Goal: Task Accomplishment & Management: Manage account settings

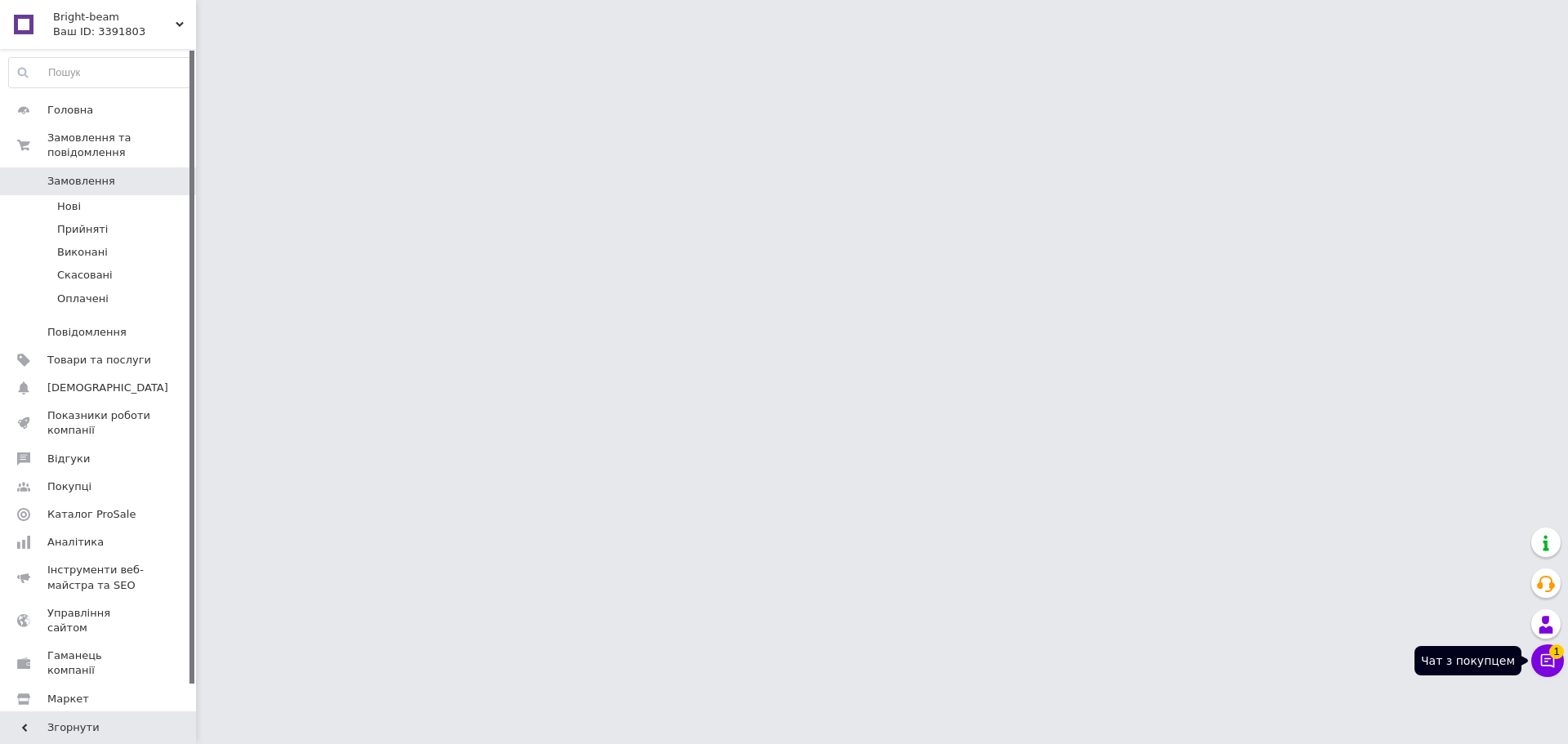
click at [1545, 655] on icon at bounding box center [1547, 660] width 14 height 14
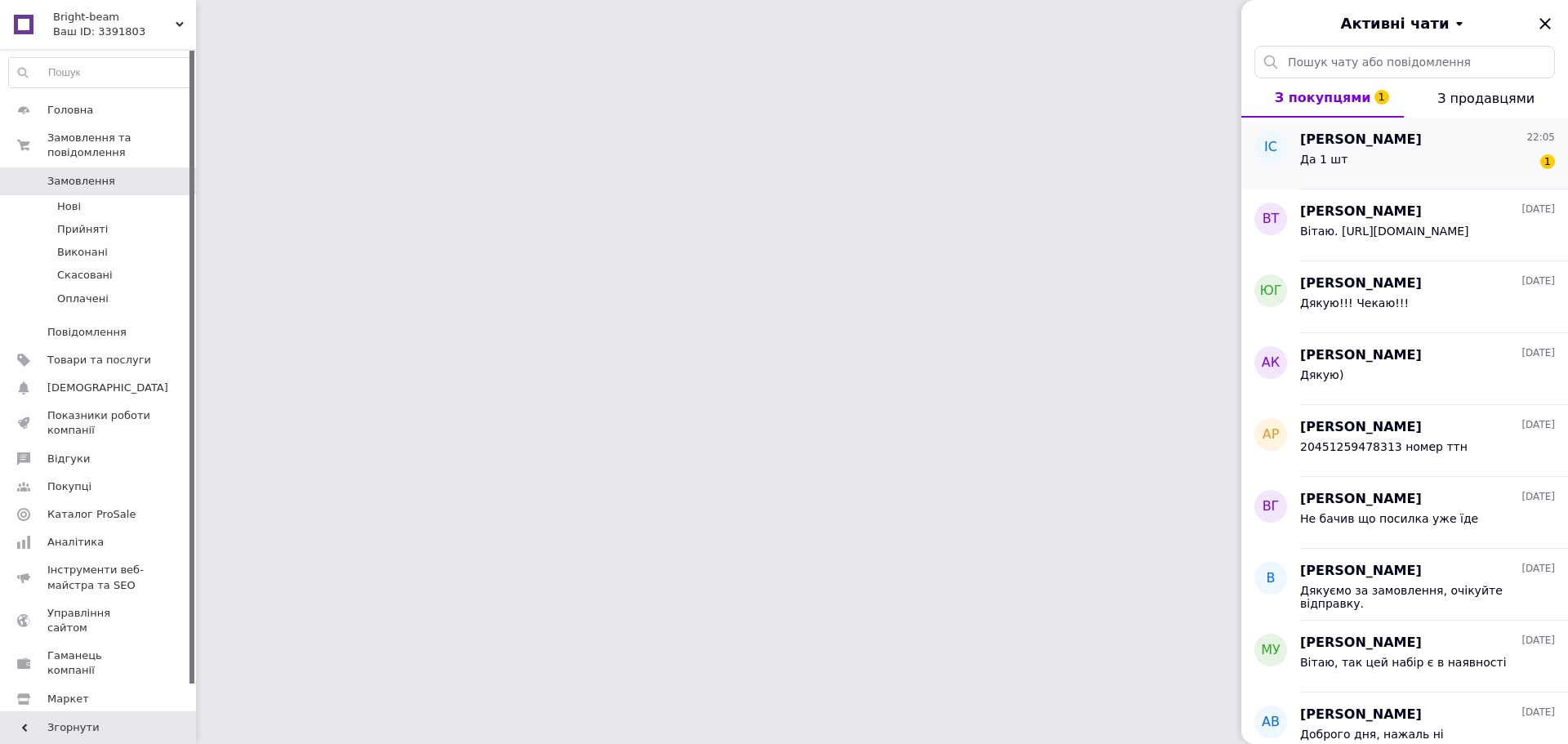
click at [1363, 150] on div "Да 1 шт 1" at bounding box center [1427, 162] width 255 height 26
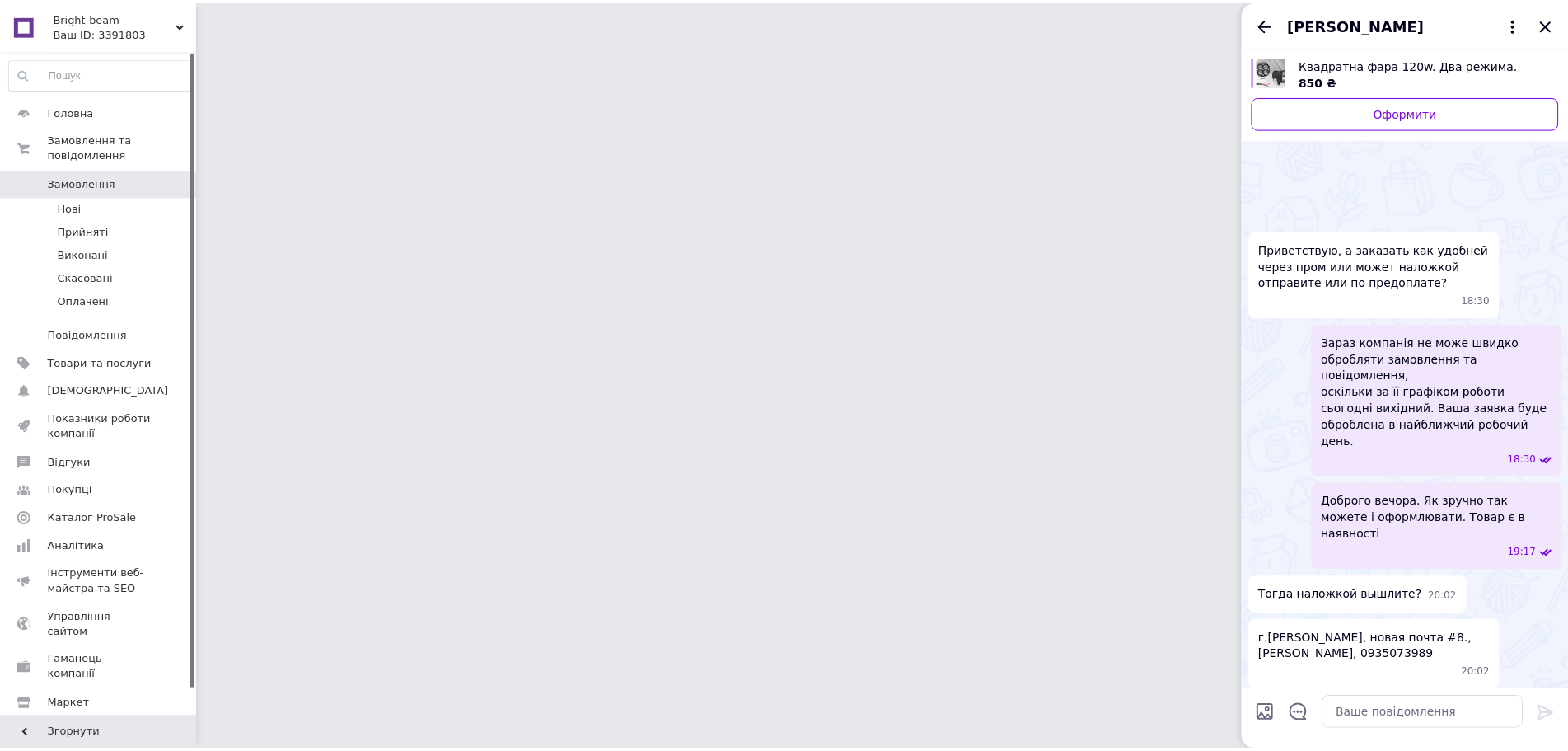
scroll to position [74, 0]
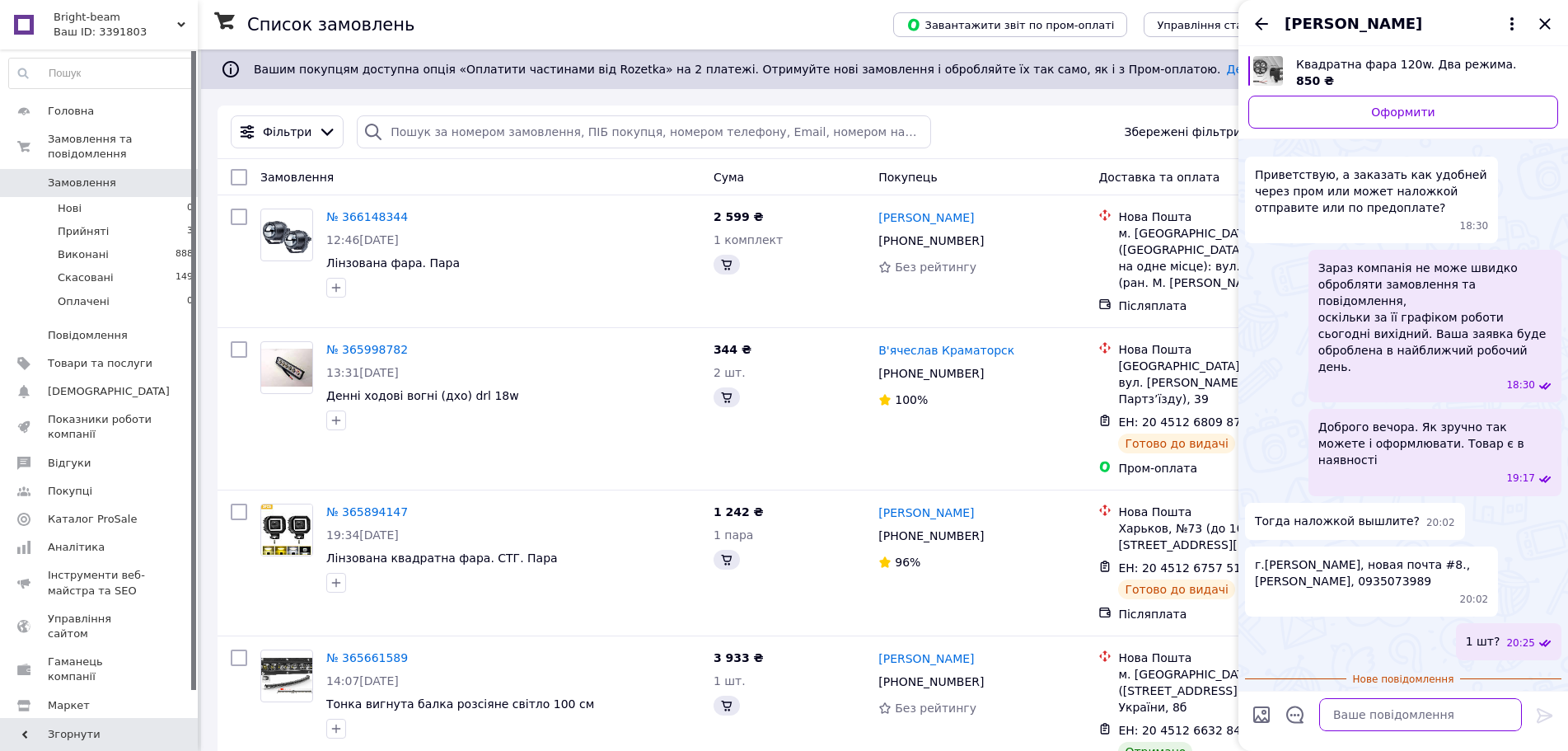
click at [1377, 712] on textarea at bounding box center [1420, 715] width 202 height 33
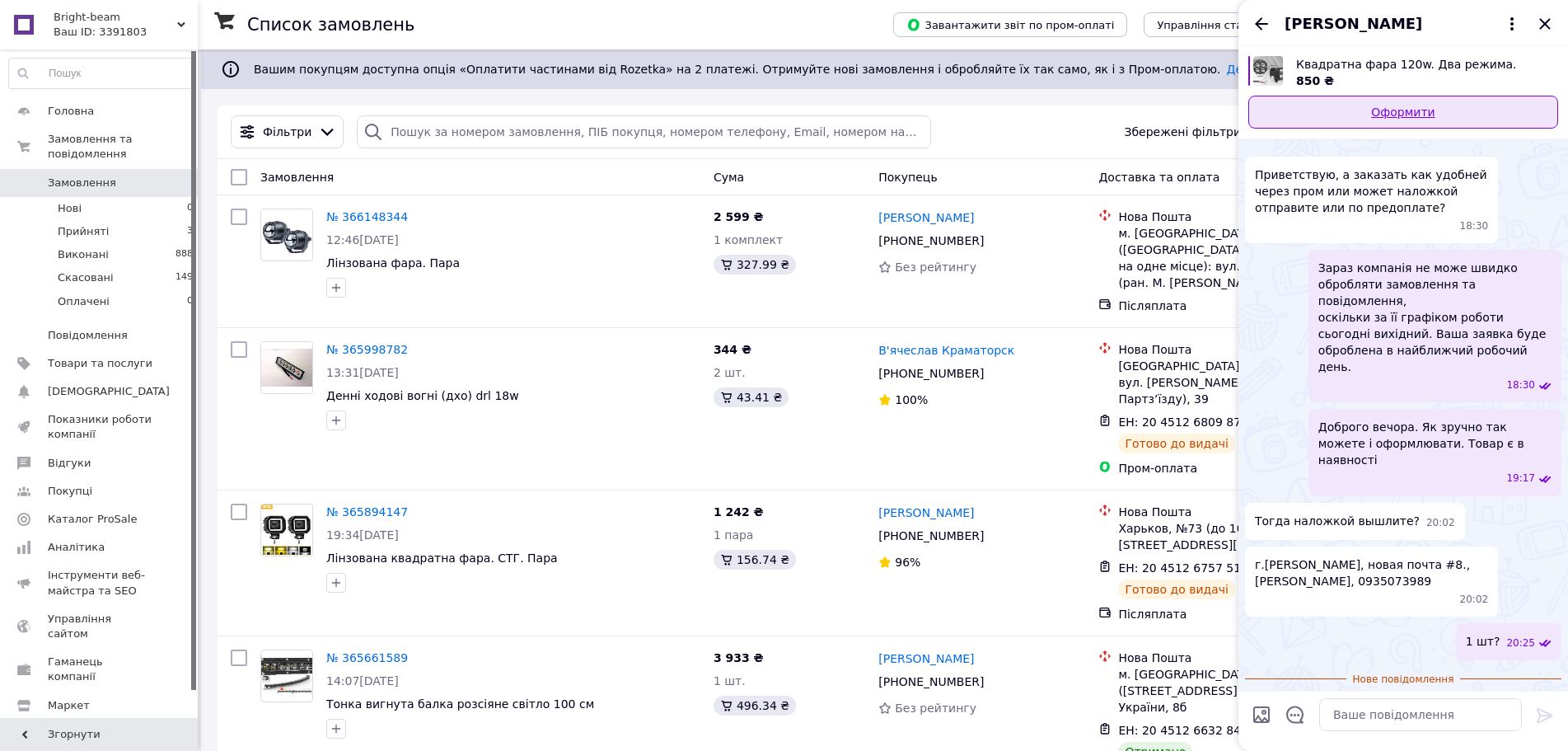
click at [1402, 102] on link "Оформити" at bounding box center [1404, 112] width 310 height 33
click at [1319, 556] on span "г.Николаев., новая почта #8., Спиридонов Илья., 0935073989" at bounding box center [1372, 572] width 233 height 33
copy span "0935073989"
click at [1552, 30] on icon "Закрити" at bounding box center [1545, 24] width 20 height 20
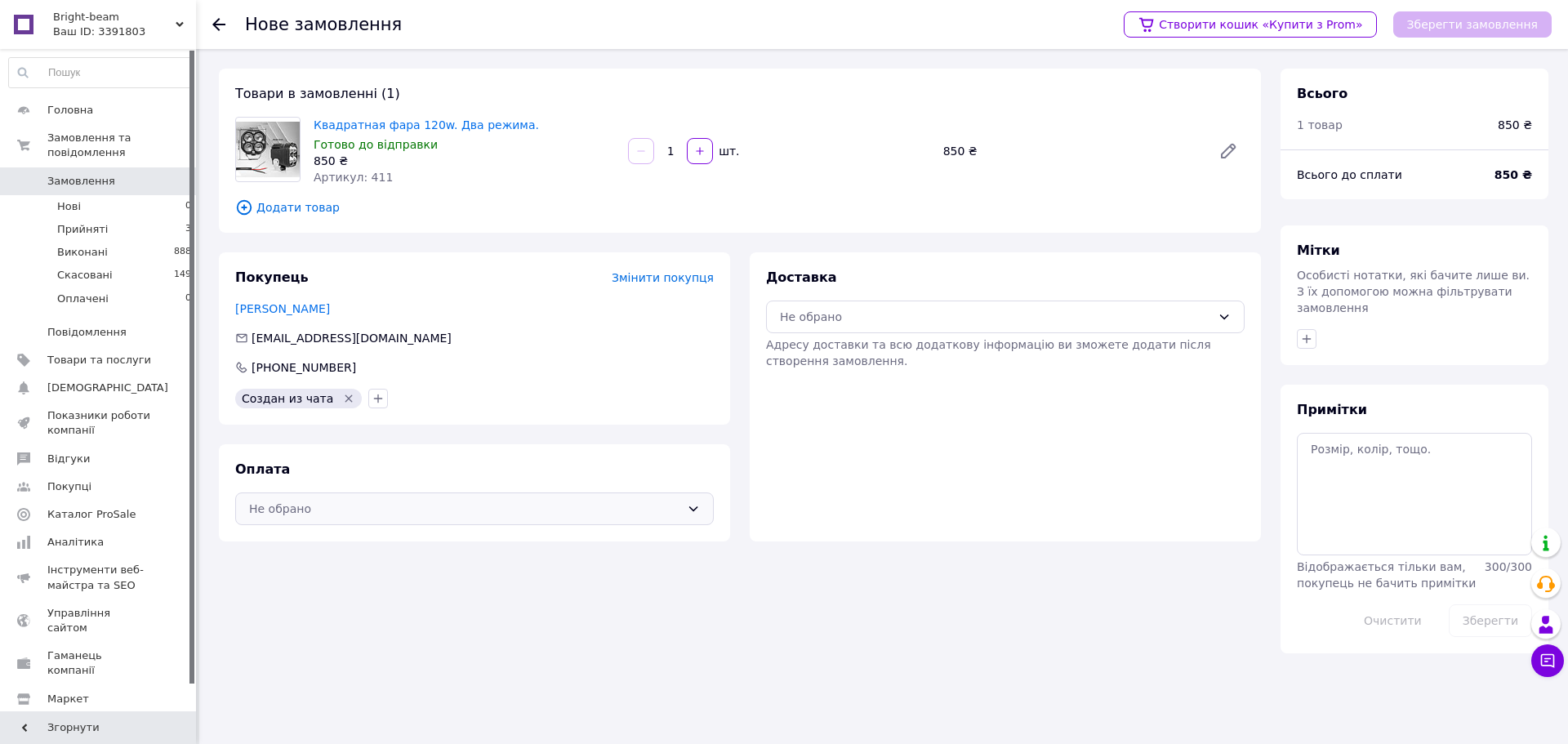
click at [459, 518] on div "Не обрано" at bounding box center [474, 508] width 479 height 33
click at [394, 575] on span "Післяплата" at bounding box center [487, 575] width 426 height 16
click at [901, 328] on div "Не обрано" at bounding box center [1005, 317] width 479 height 33
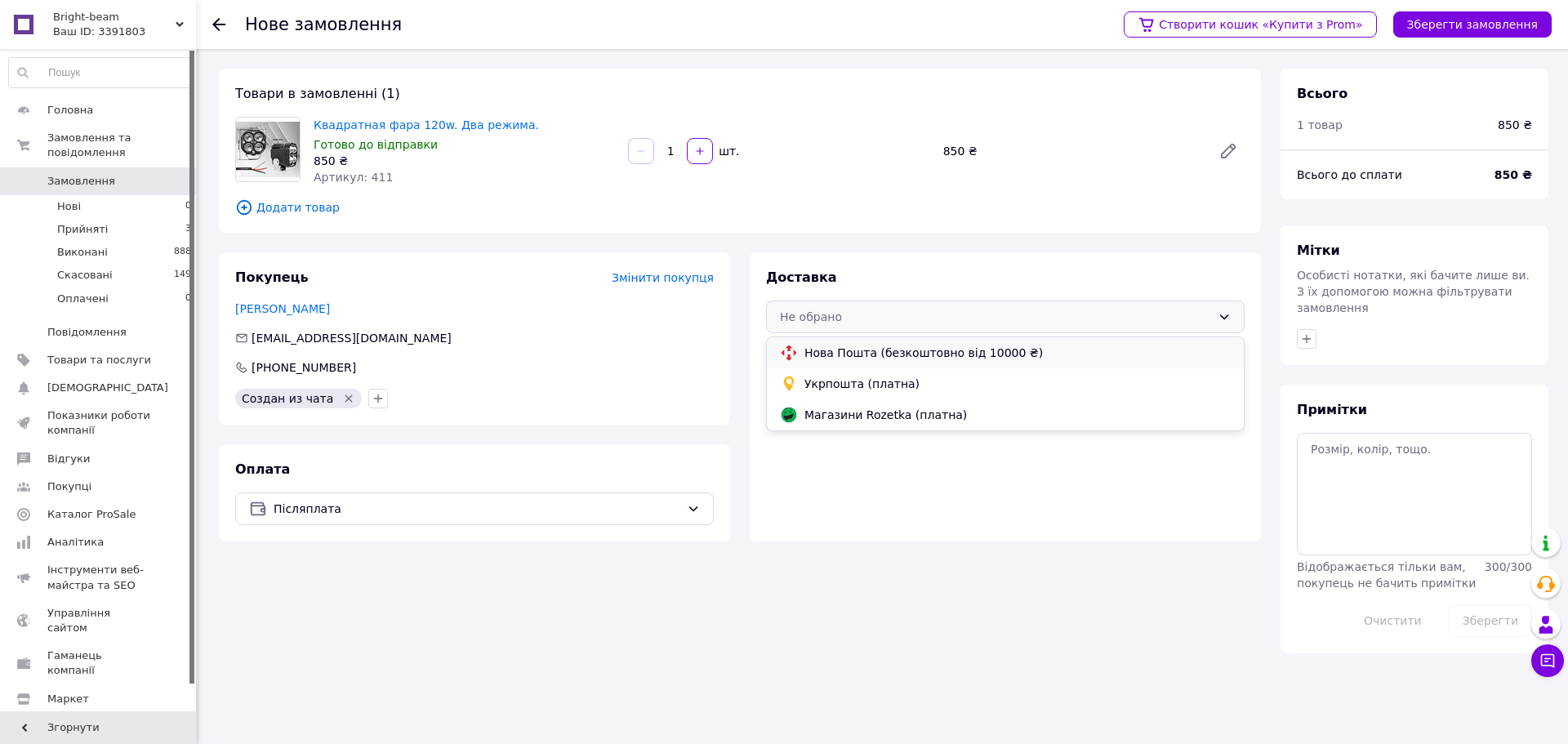
click at [901, 353] on span "Нова Пошта (безкоштовно від 10000 ₴)" at bounding box center [1018, 353] width 426 height 16
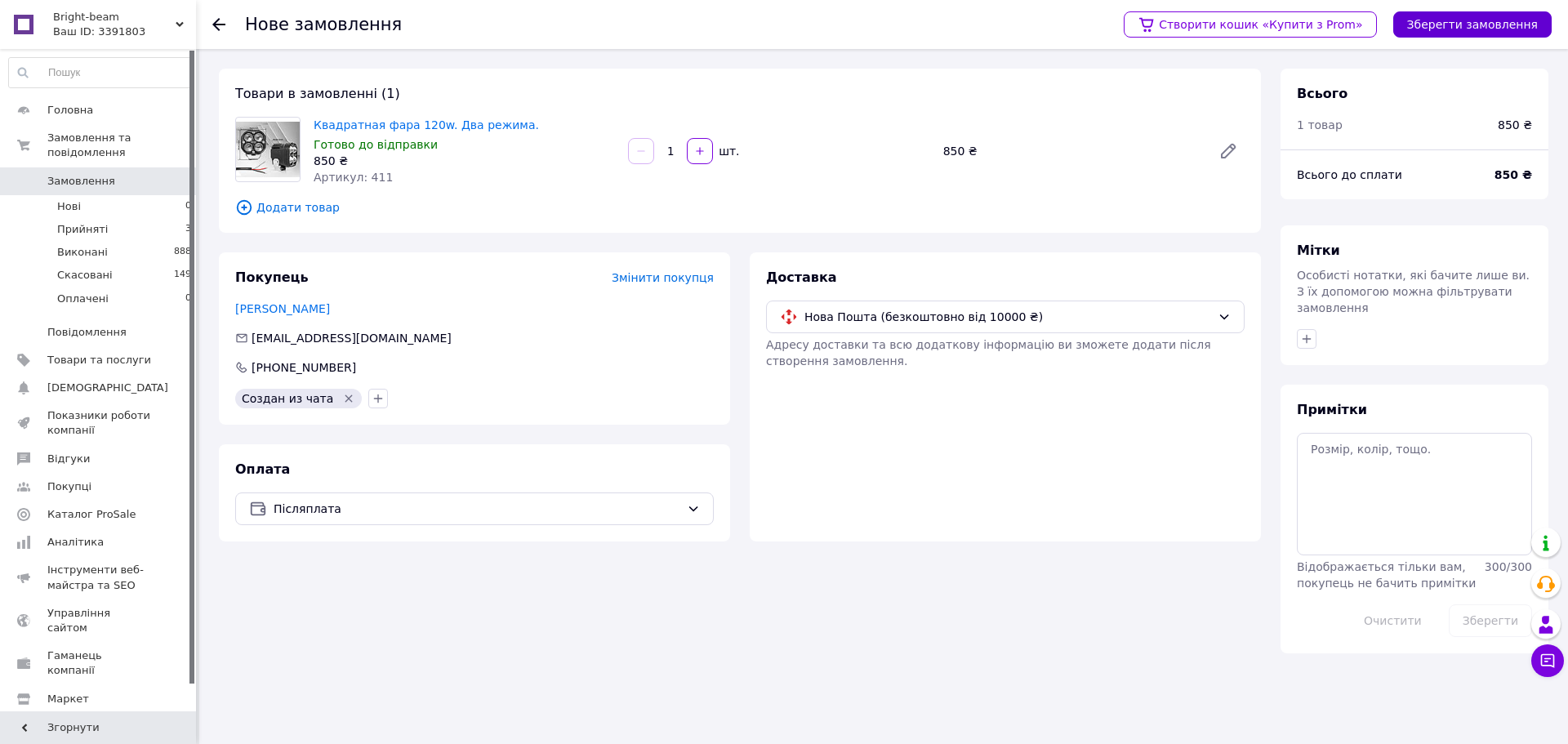
click at [1464, 19] on button "Зберегти замовлення" at bounding box center [1471, 24] width 158 height 26
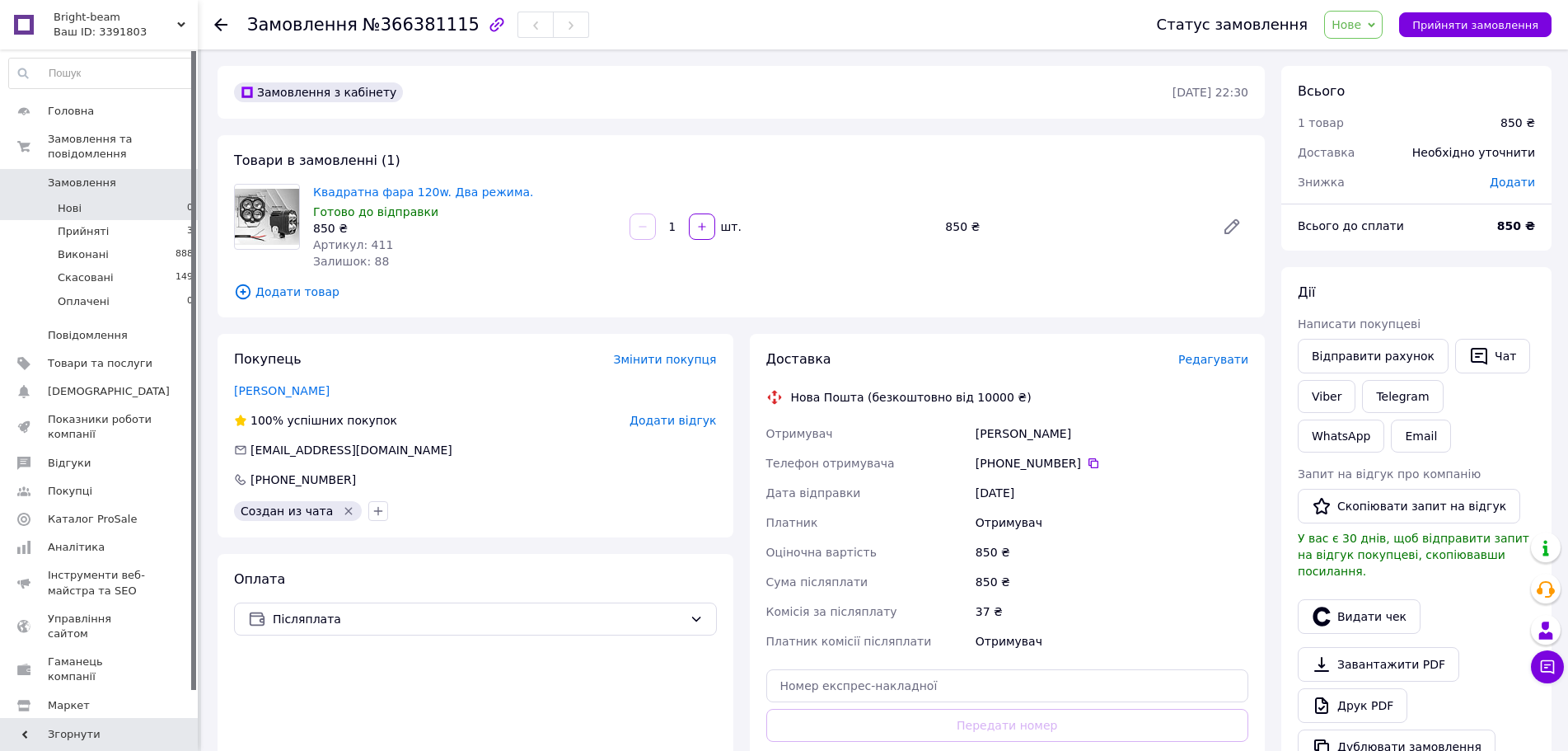
click at [73, 201] on span "Нові" at bounding box center [69, 209] width 24 height 15
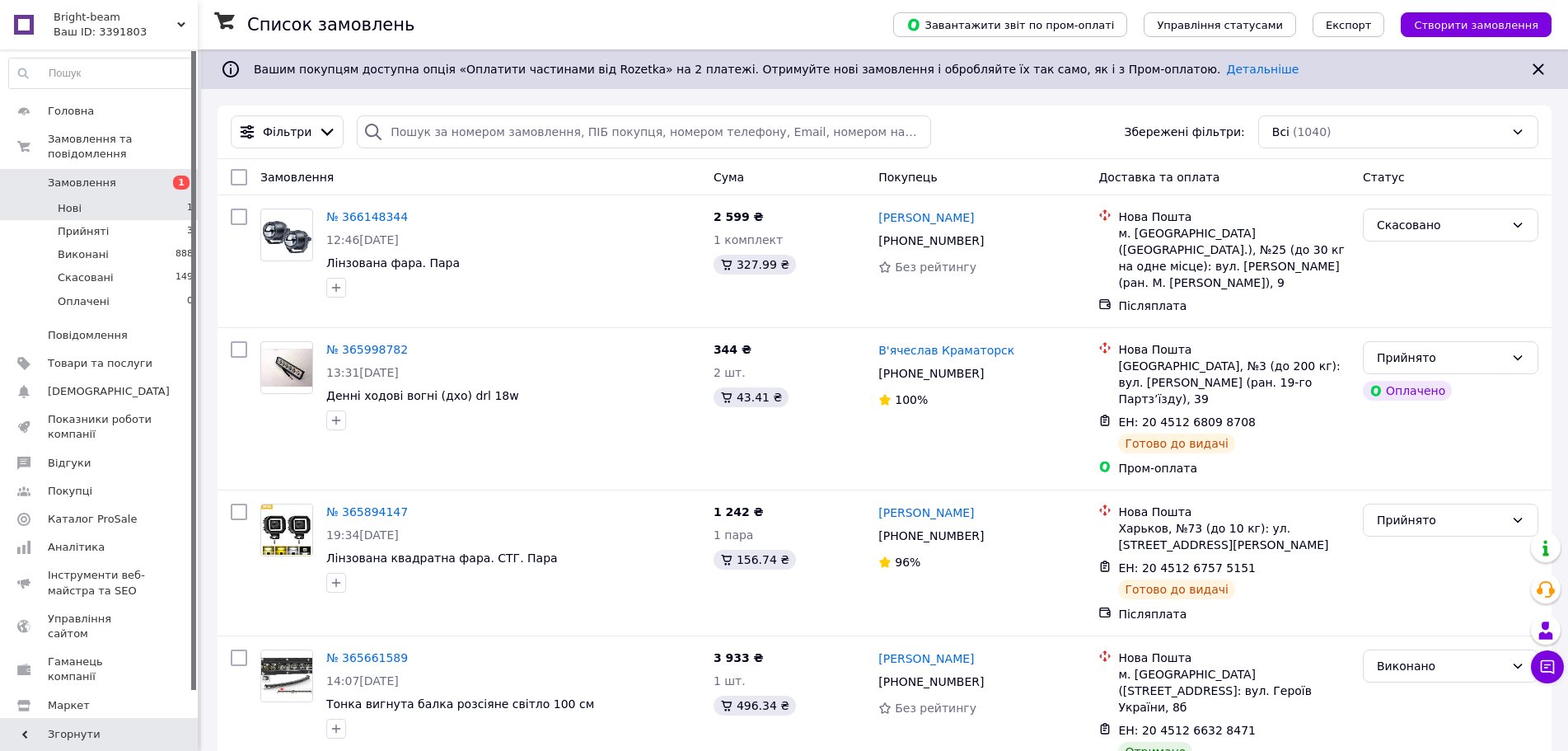
click at [119, 197] on li "Нові 1" at bounding box center [101, 208] width 202 height 23
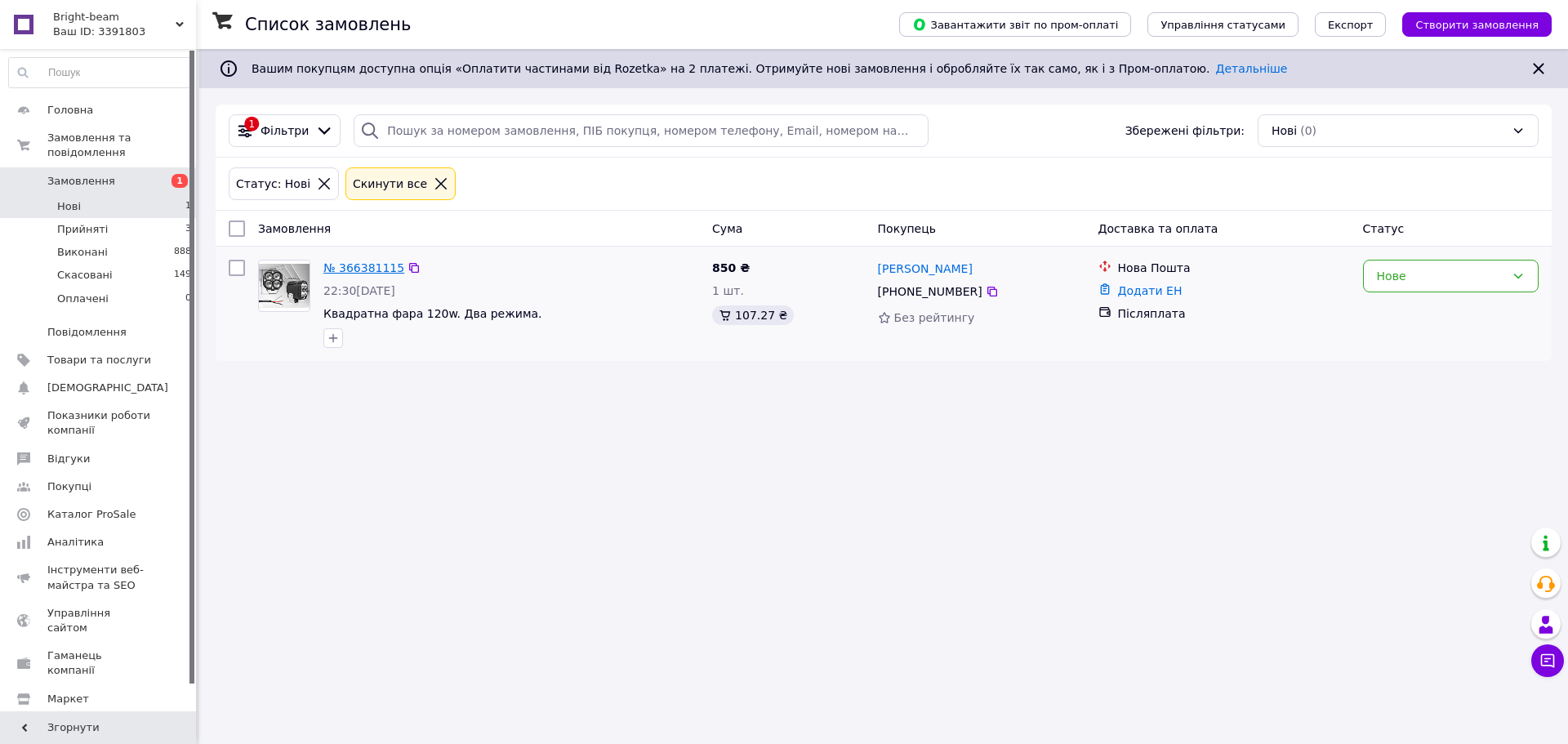
click at [353, 268] on link "№ 366381115" at bounding box center [364, 267] width 81 height 13
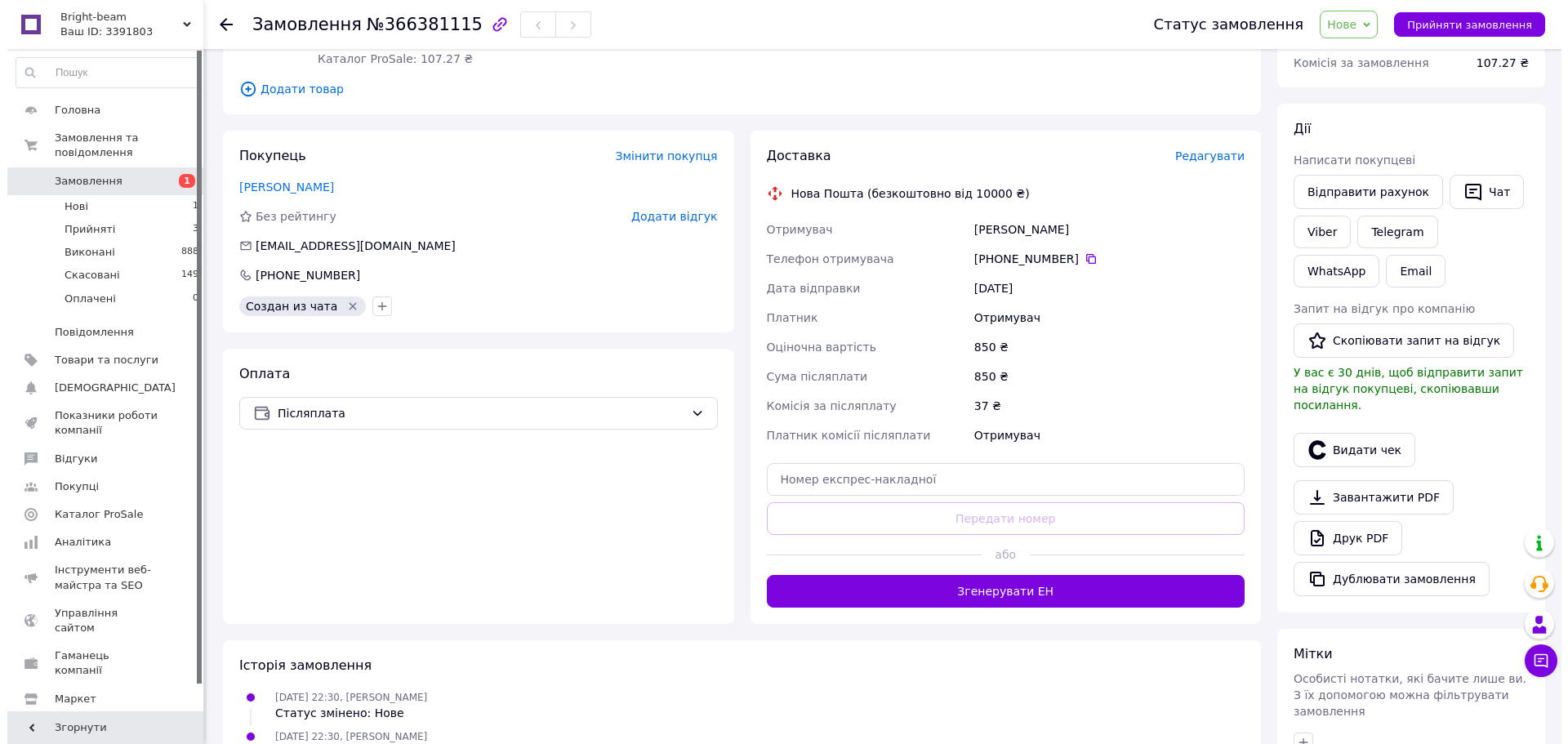
scroll to position [245, 0]
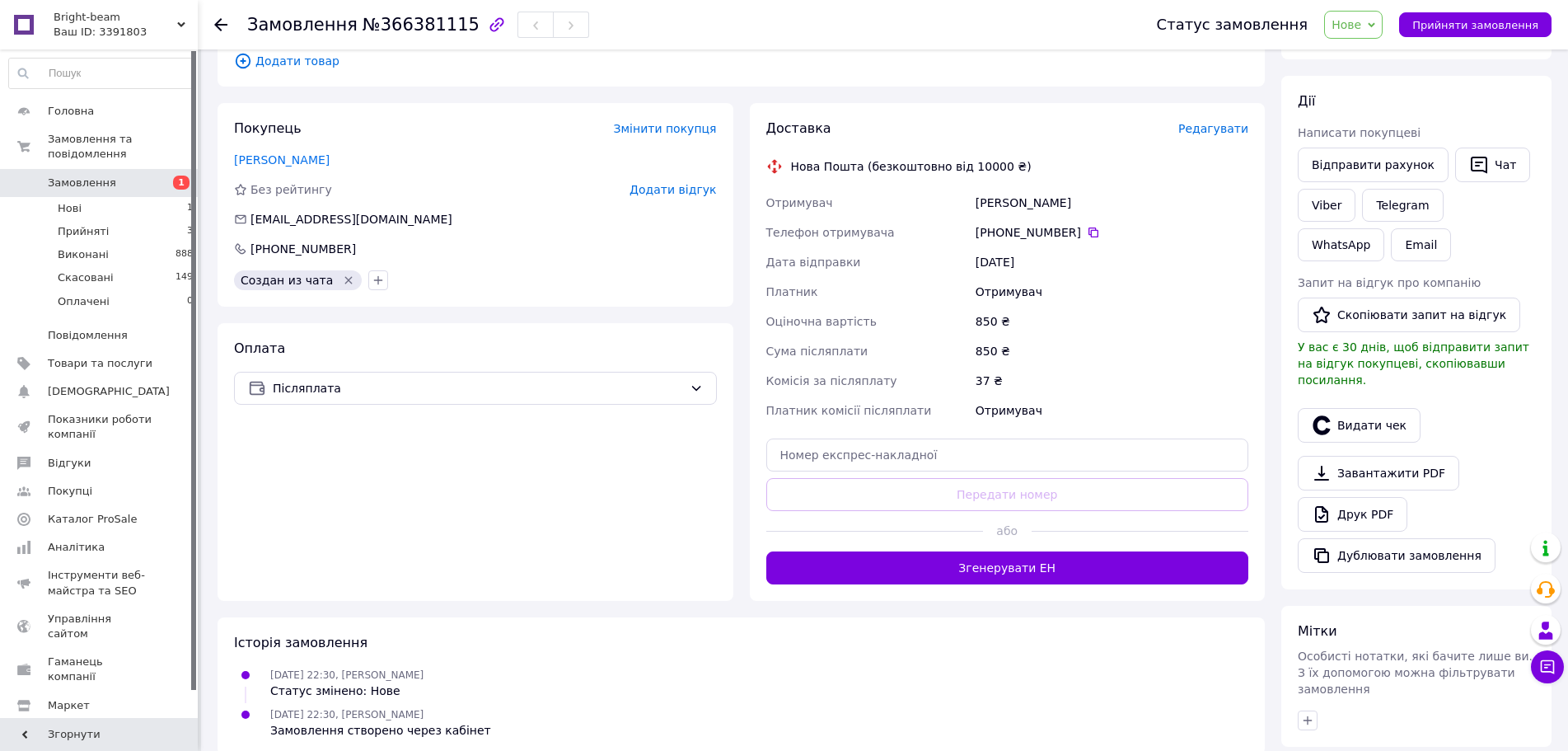
click at [1211, 128] on span "Редагувати" at bounding box center [1213, 129] width 70 height 13
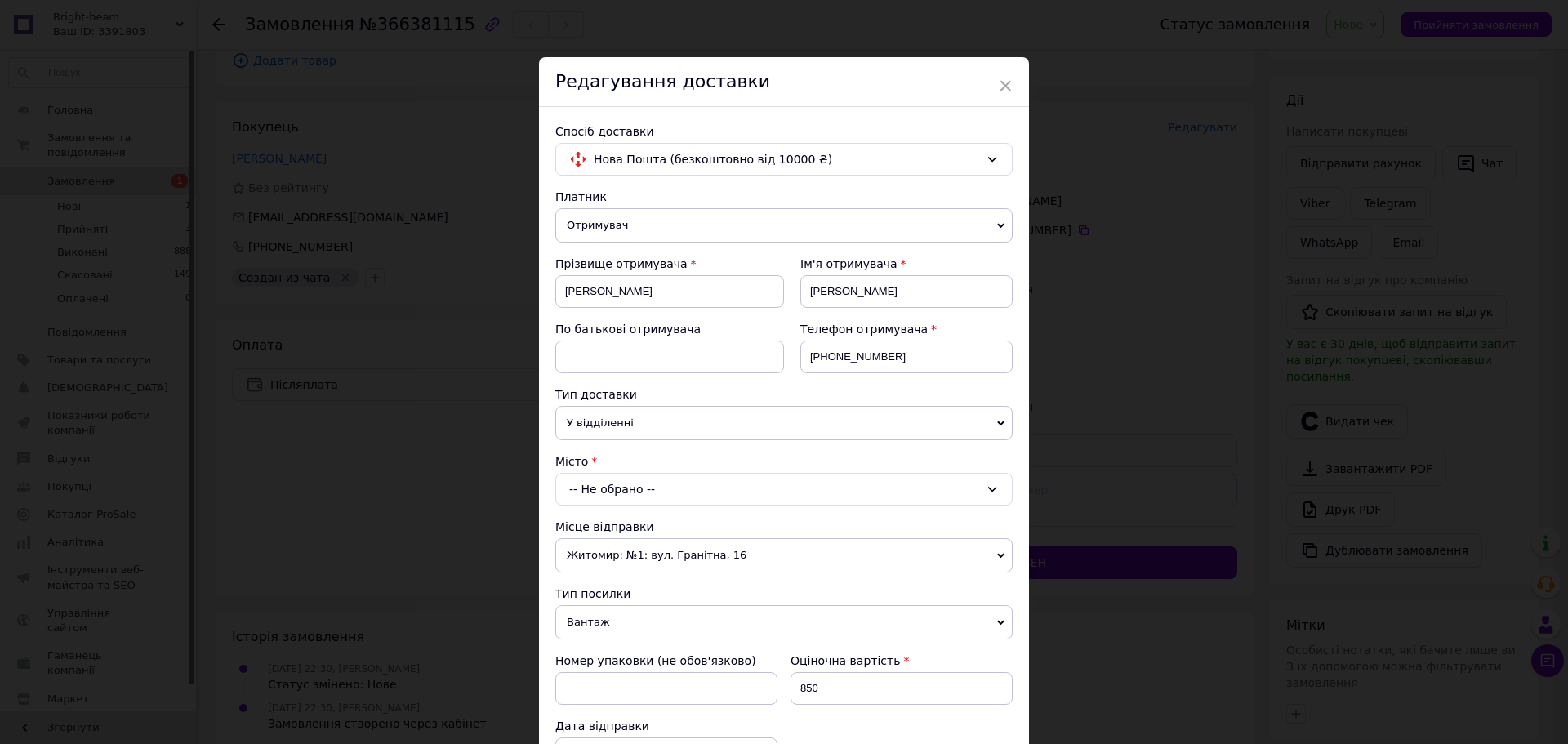
click at [660, 491] on div "-- Не обрано --" at bounding box center [784, 488] width 457 height 33
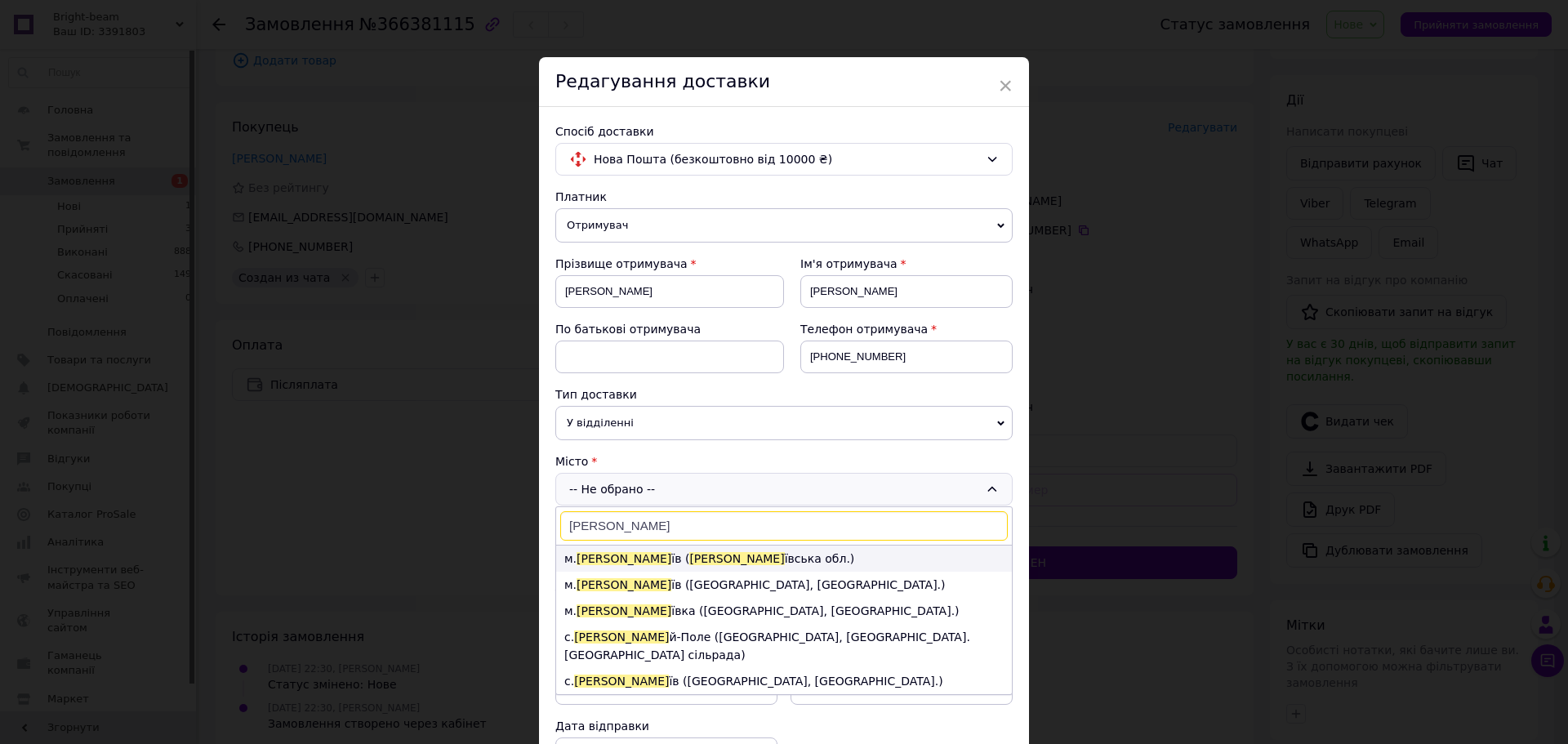
type input "[PERSON_NAME]"
click at [617, 553] on li "м. [PERSON_NAME] ( [PERSON_NAME] обл.)" at bounding box center [784, 558] width 455 height 26
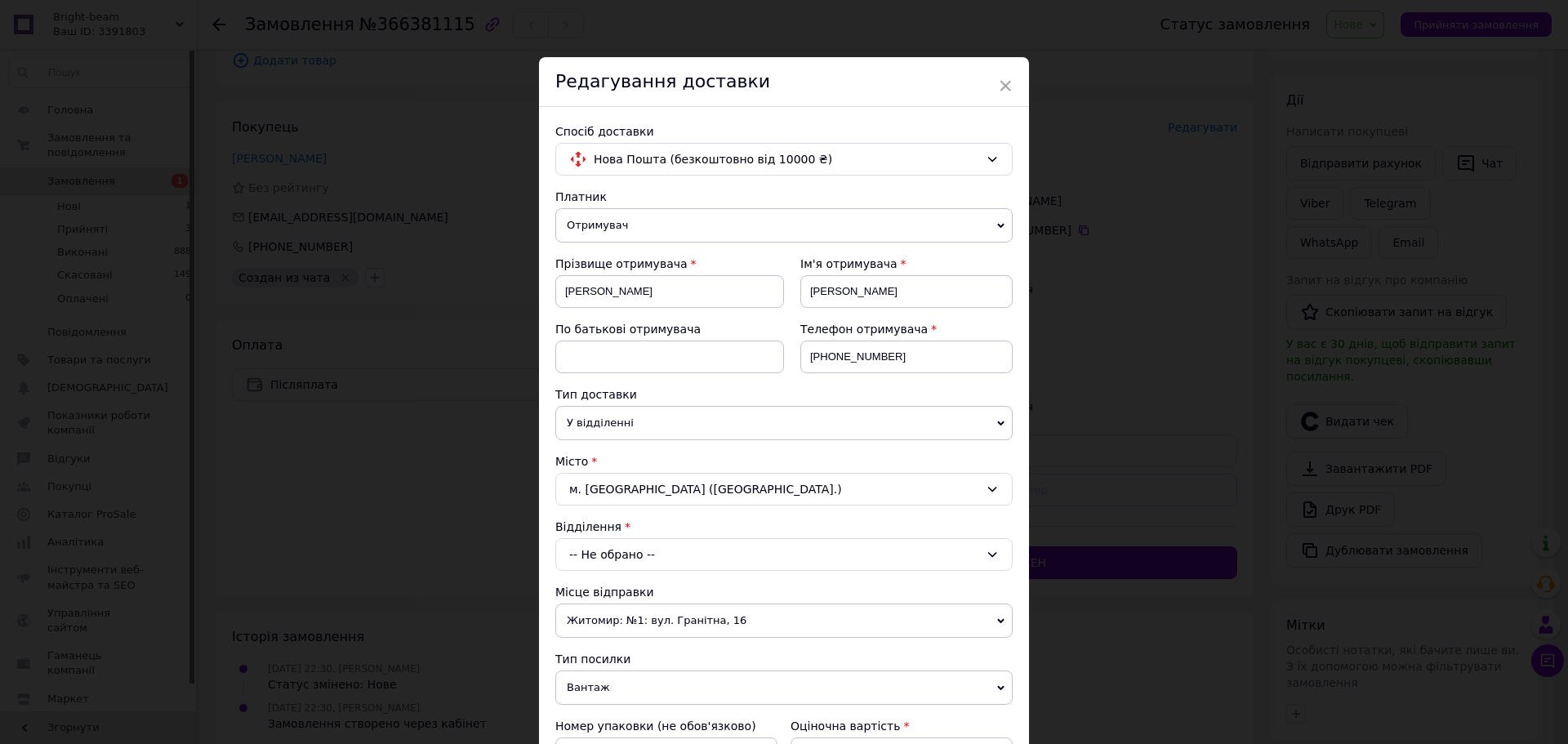
click at [659, 559] on div "-- Не обрано --" at bounding box center [784, 554] width 457 height 33
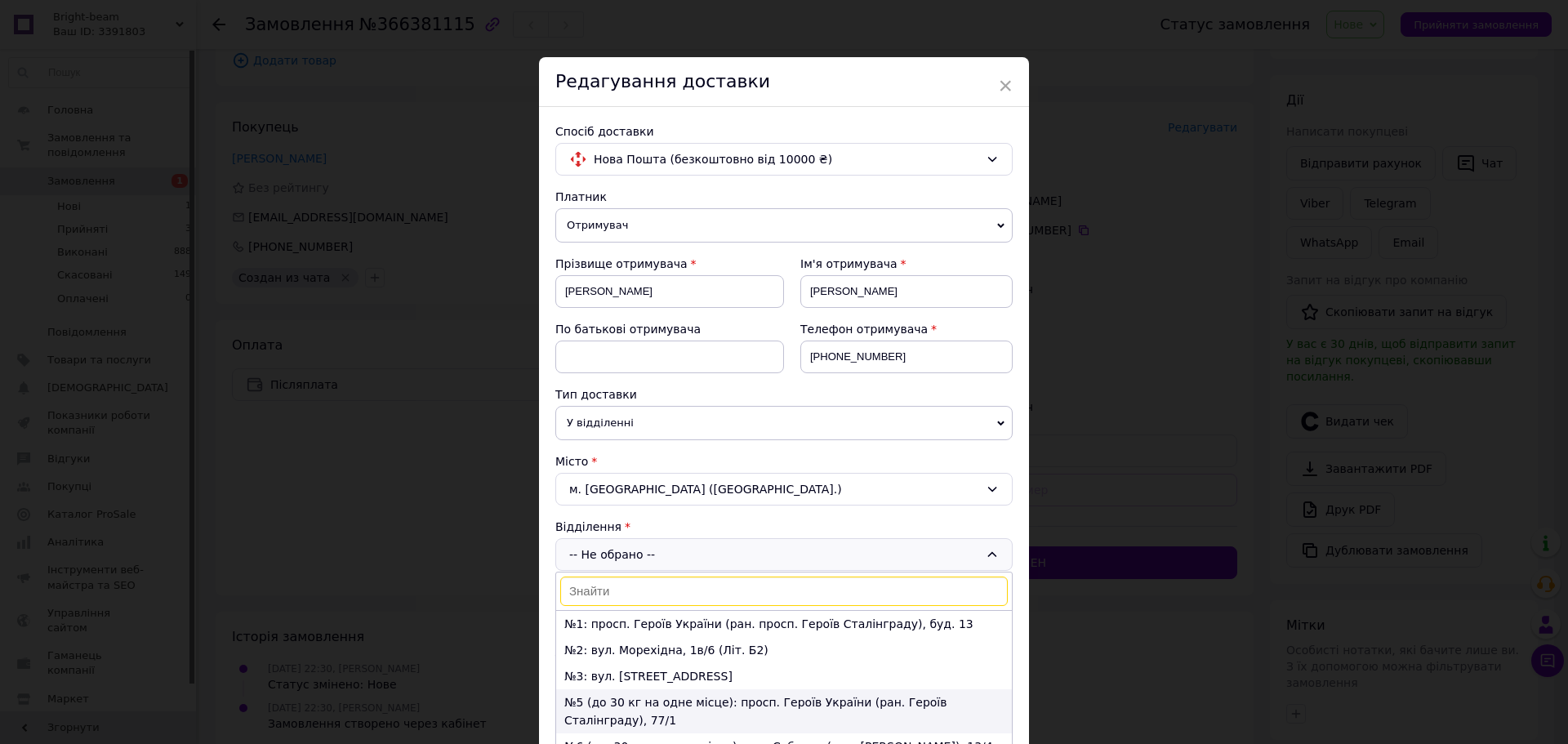
scroll to position [81, 0]
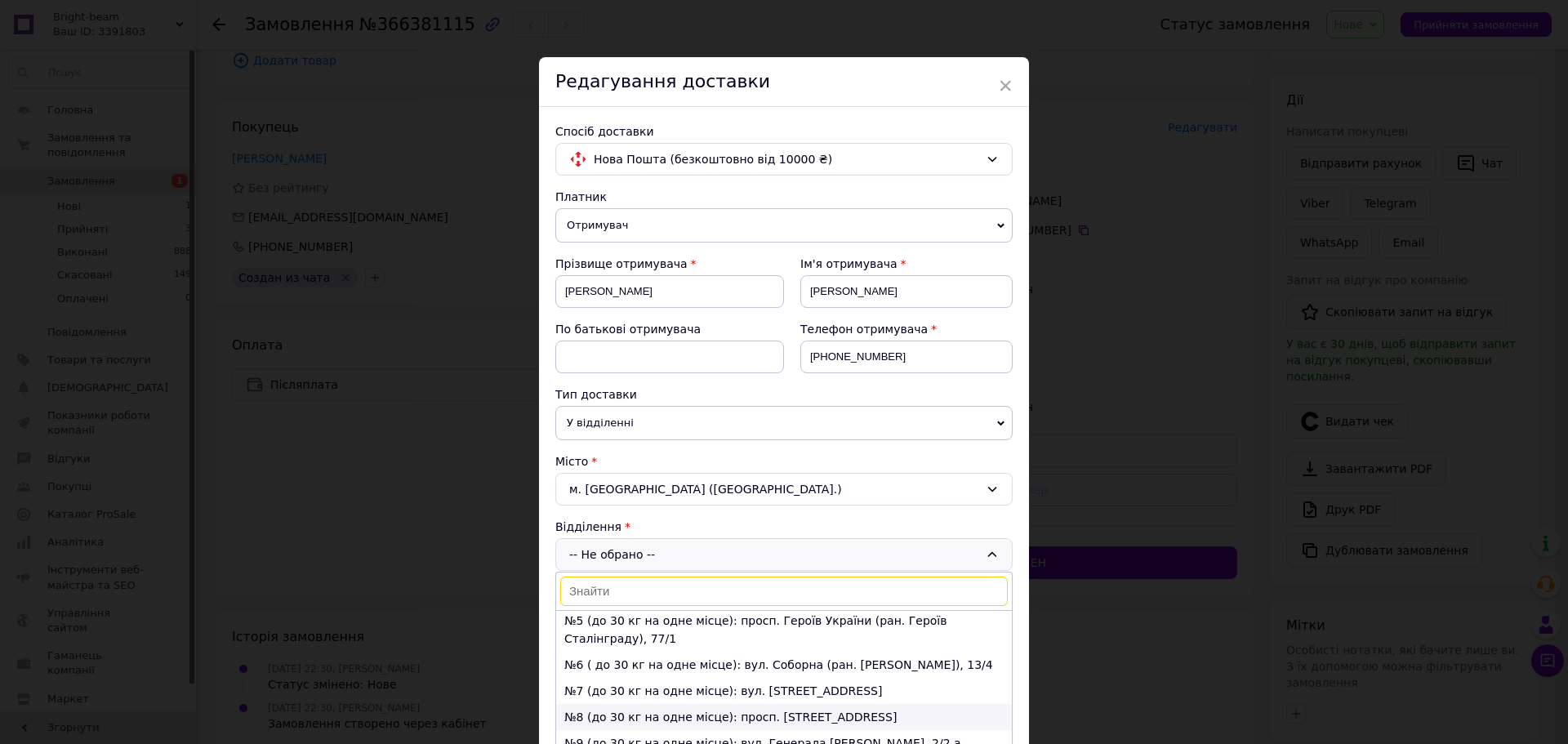
click at [657, 703] on li "№8 (до 30 кг на одне місце): просп. [STREET_ADDRESS]" at bounding box center [784, 716] width 455 height 26
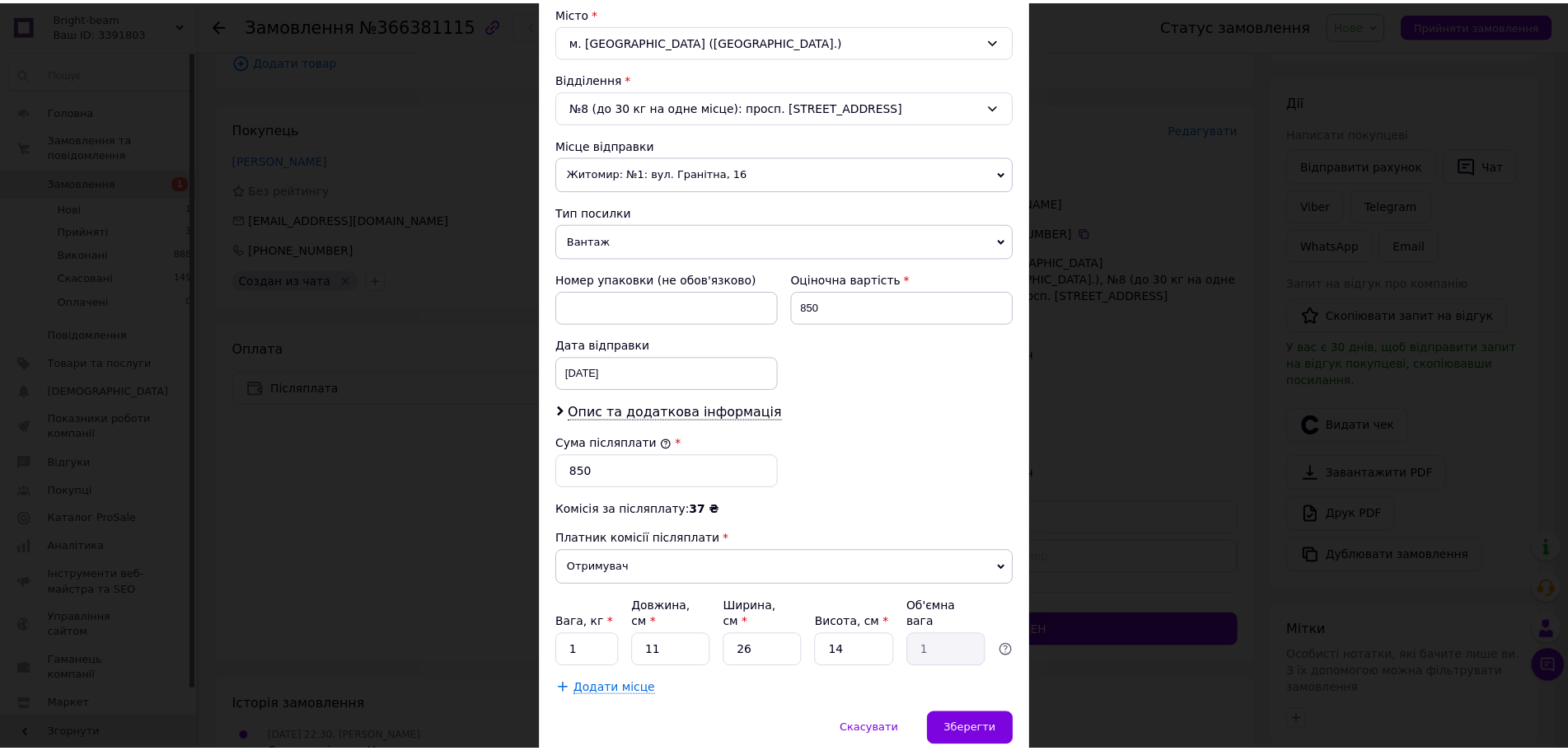
scroll to position [494, 0]
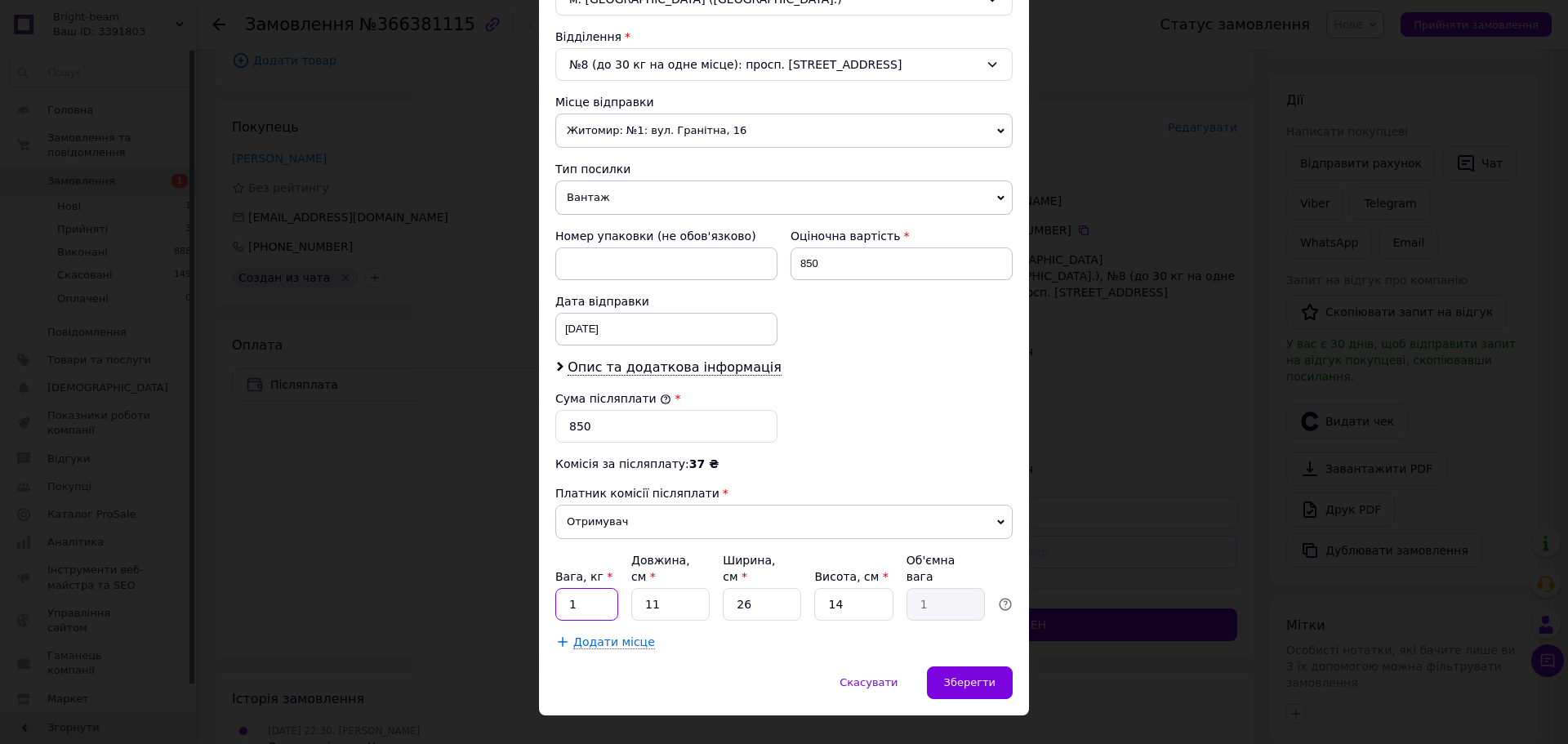
click at [580, 591] on input "1" at bounding box center [587, 604] width 63 height 33
type input "05"
drag, startPoint x: 759, startPoint y: 583, endPoint x: 736, endPoint y: 591, distance: 24.4
click at [736, 591] on input "26" at bounding box center [761, 604] width 79 height 33
type input "1"
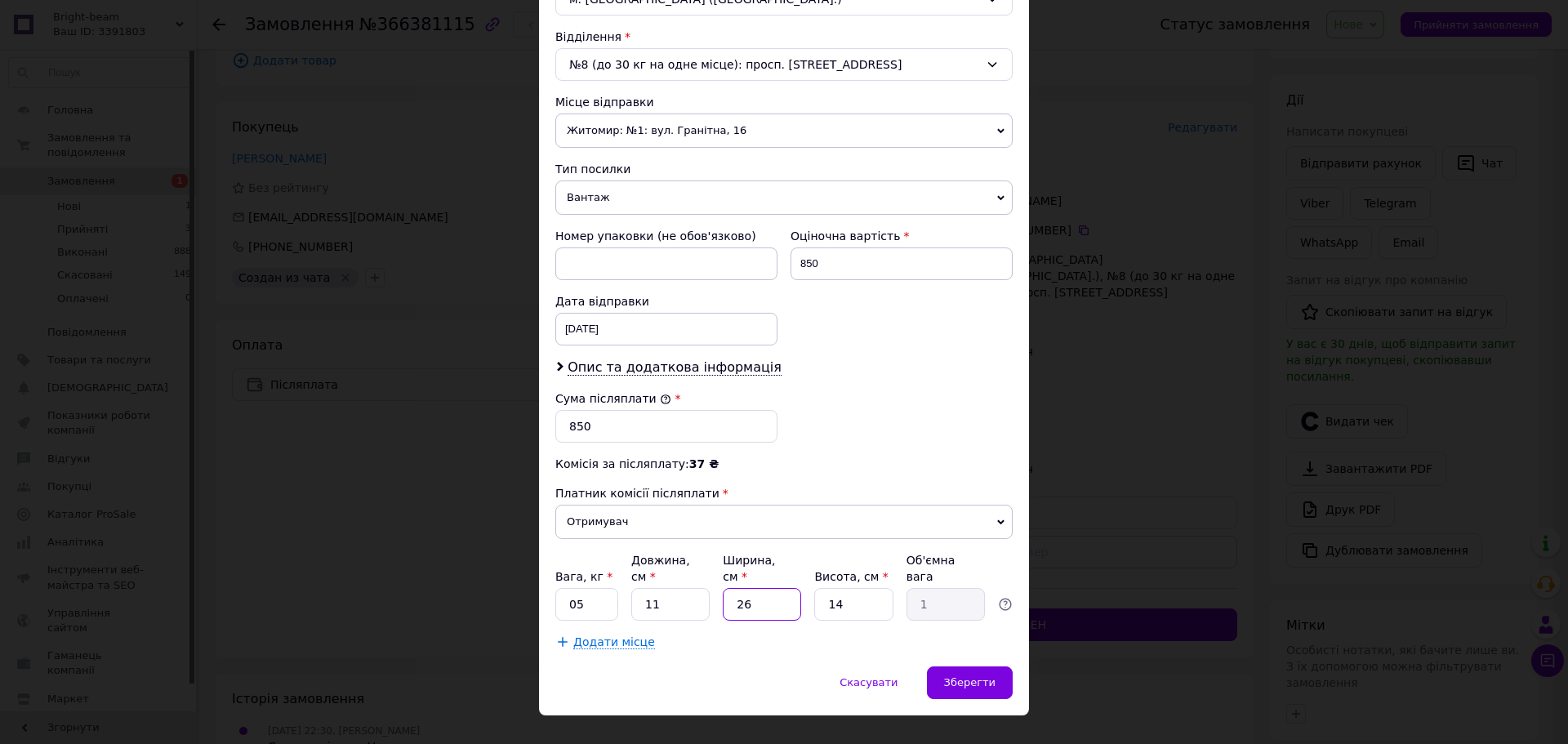
type input "0.1"
type input "10"
type input "0.39"
type input "10"
click at [985, 676] on span "Зберегти" at bounding box center [969, 683] width 51 height 13
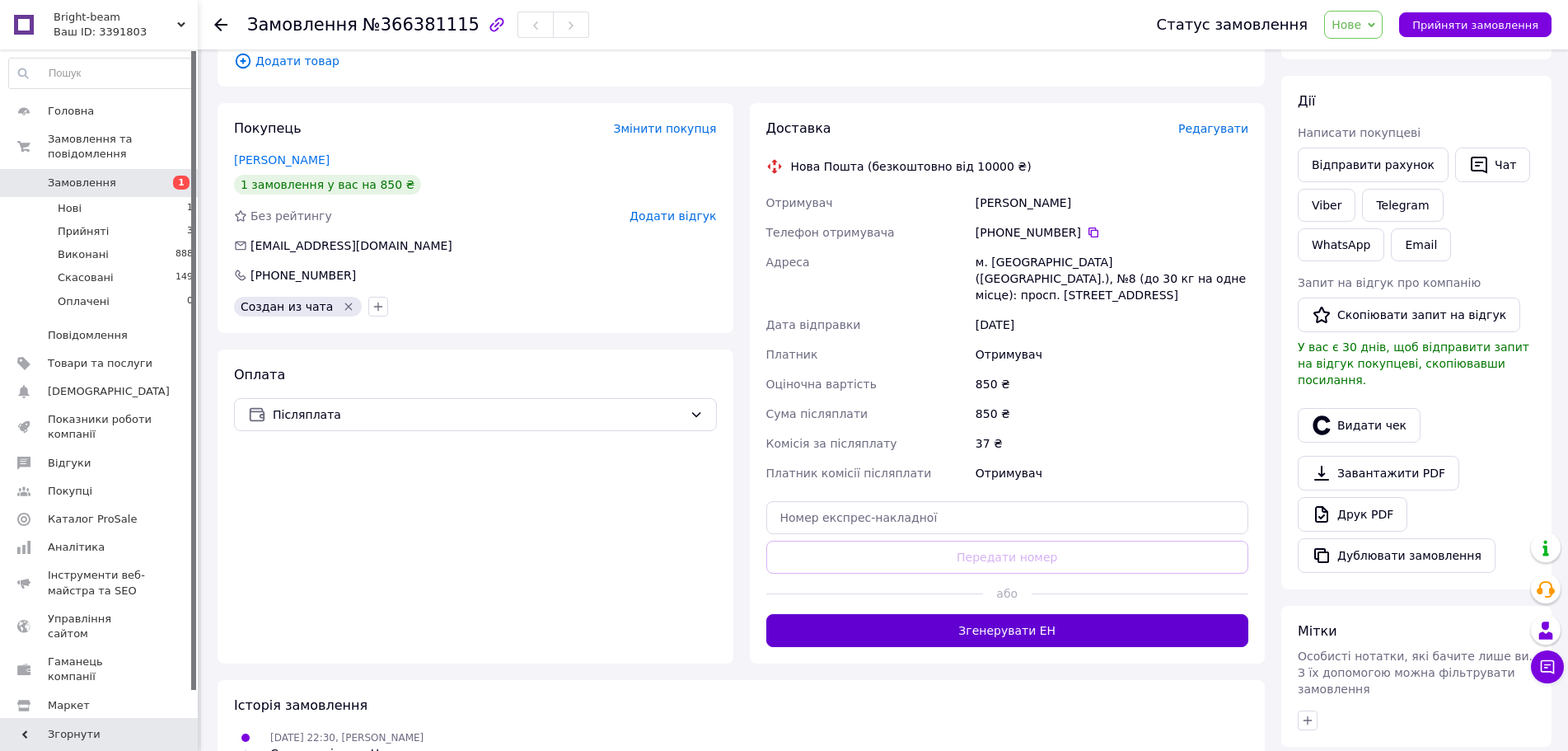
click at [987, 620] on button "Згенерувати ЕН" at bounding box center [1008, 631] width 483 height 33
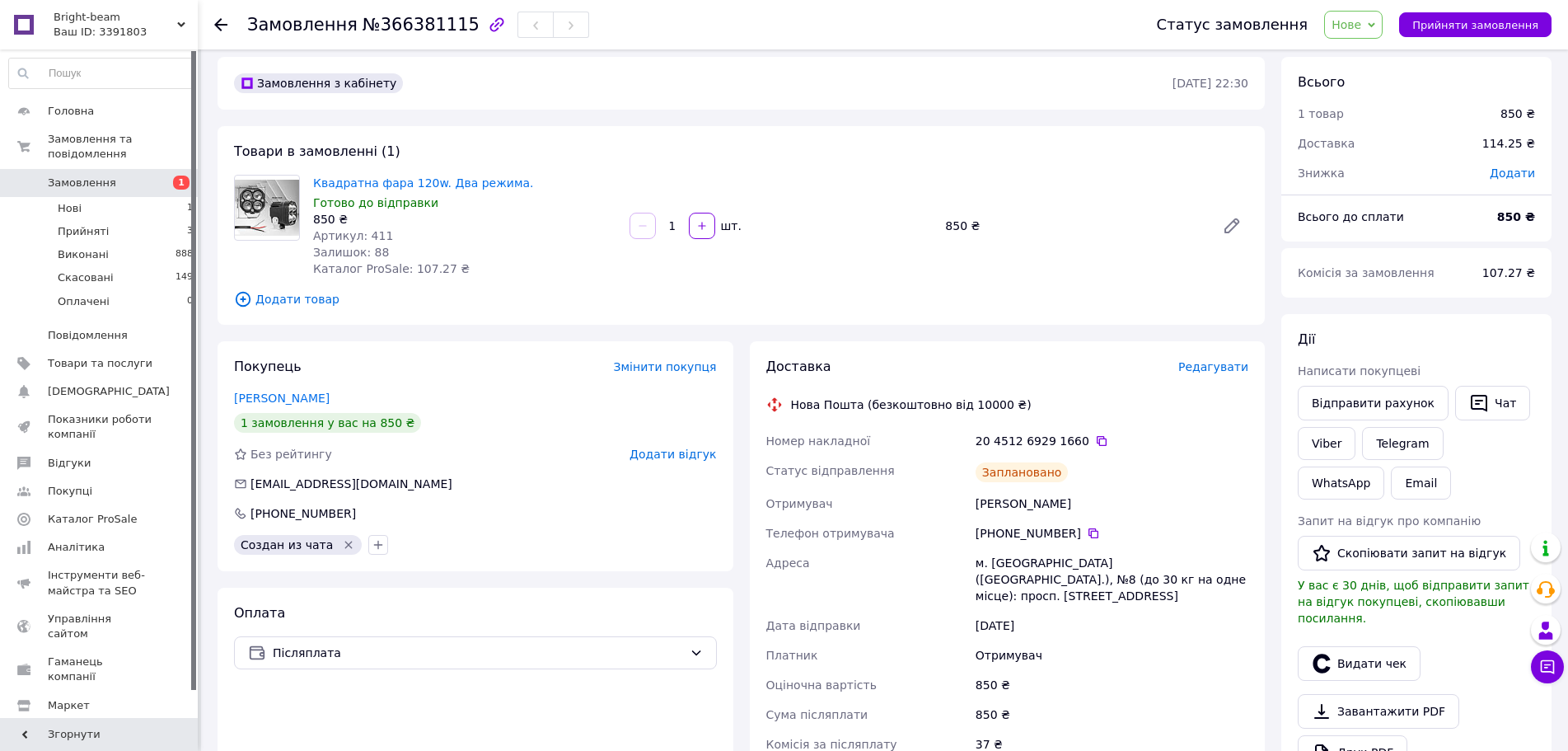
scroll to position [0, 0]
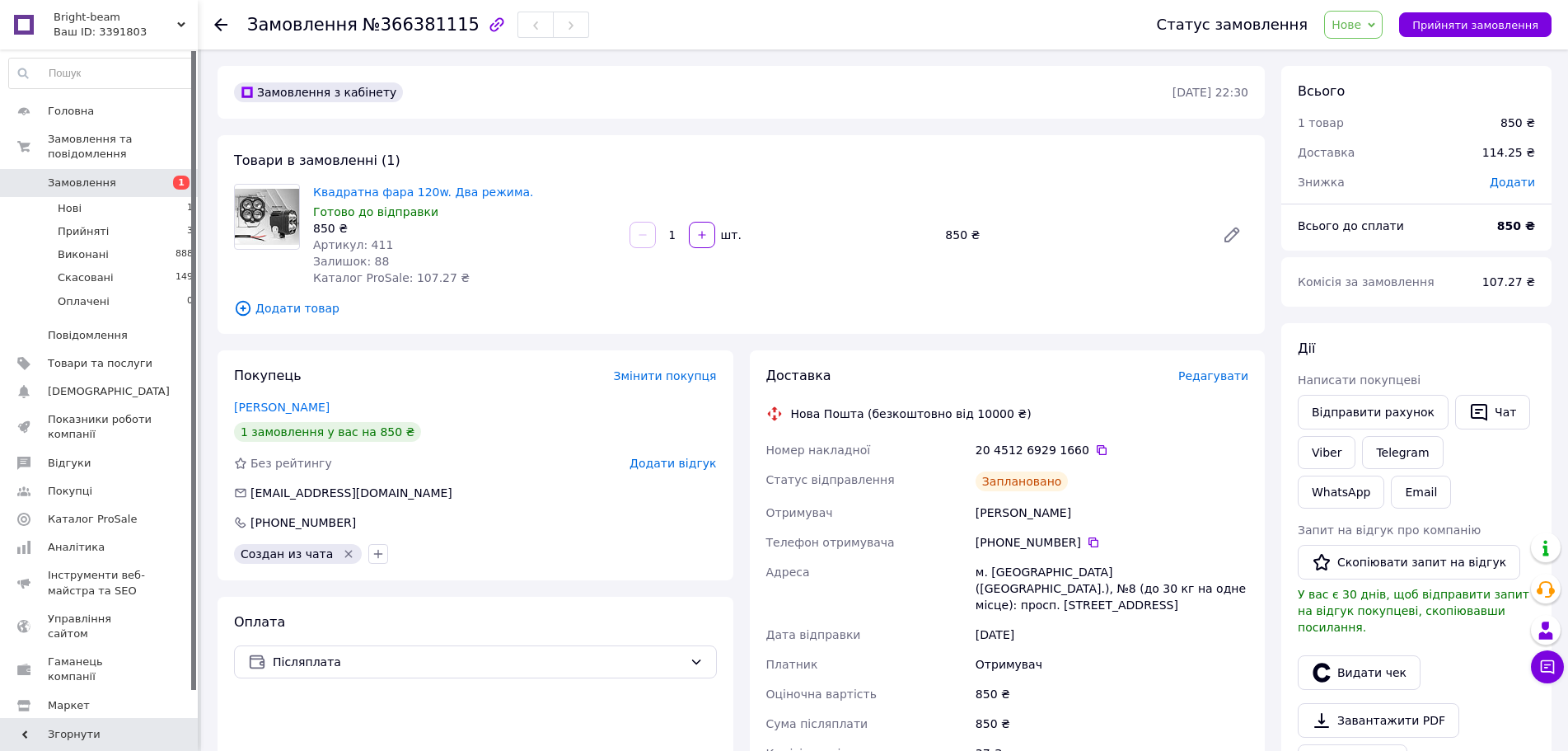
click at [1362, 18] on span "Нове" at bounding box center [1346, 25] width 30 height 13
click at [1357, 60] on li "Прийнято" at bounding box center [1363, 57] width 76 height 25
click at [143, 197] on li "Нові 1" at bounding box center [101, 208] width 202 height 23
